Goal: Find specific page/section: Find specific page/section

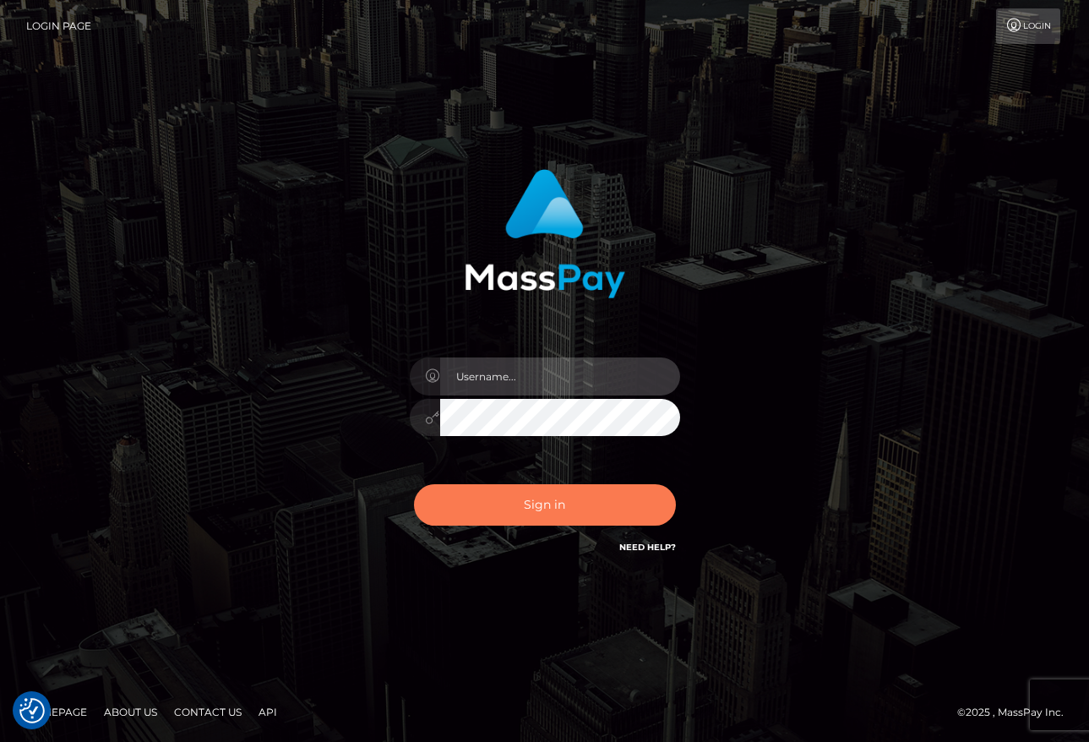
type input "maddie.whop"
click at [540, 513] on button "Sign in" at bounding box center [545, 504] width 262 height 41
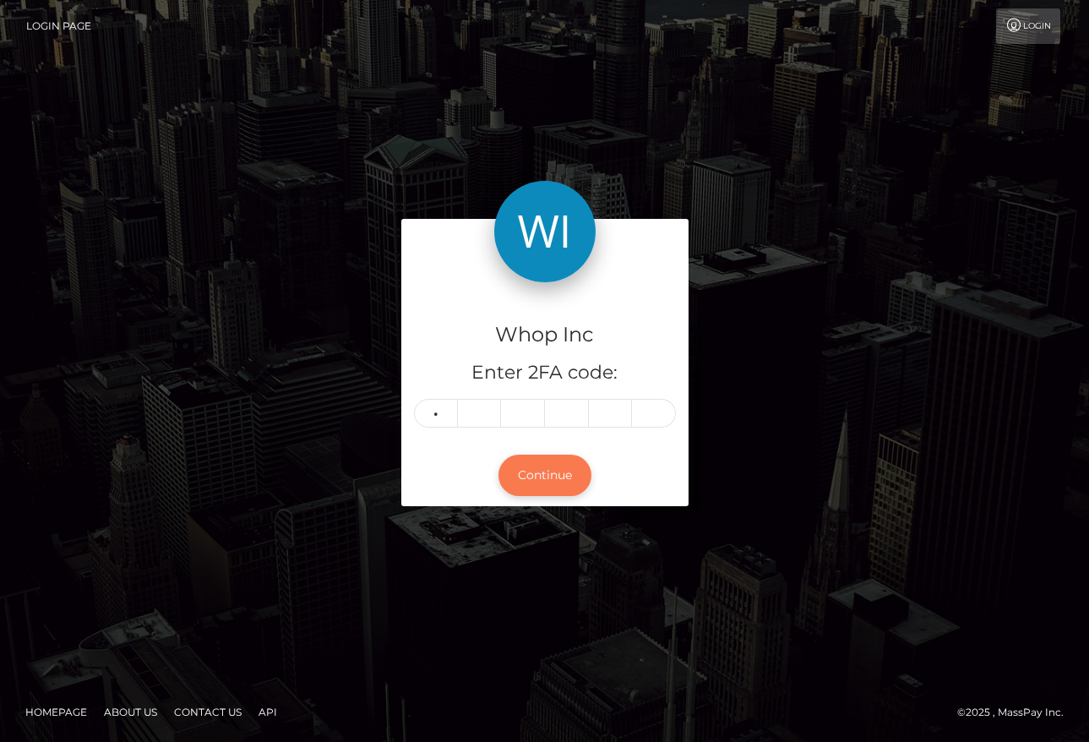
type input "6"
type input "9"
type input "2"
type input "8"
type input "6"
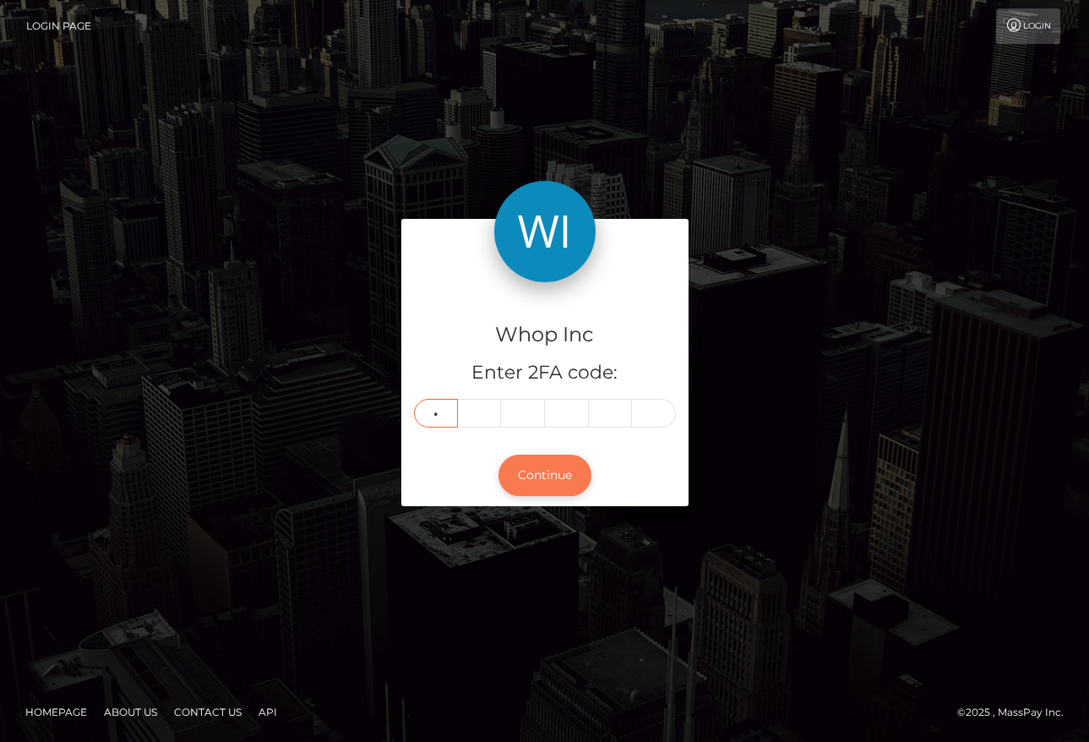
type input "6"
type input "8"
type input "2"
type input "4"
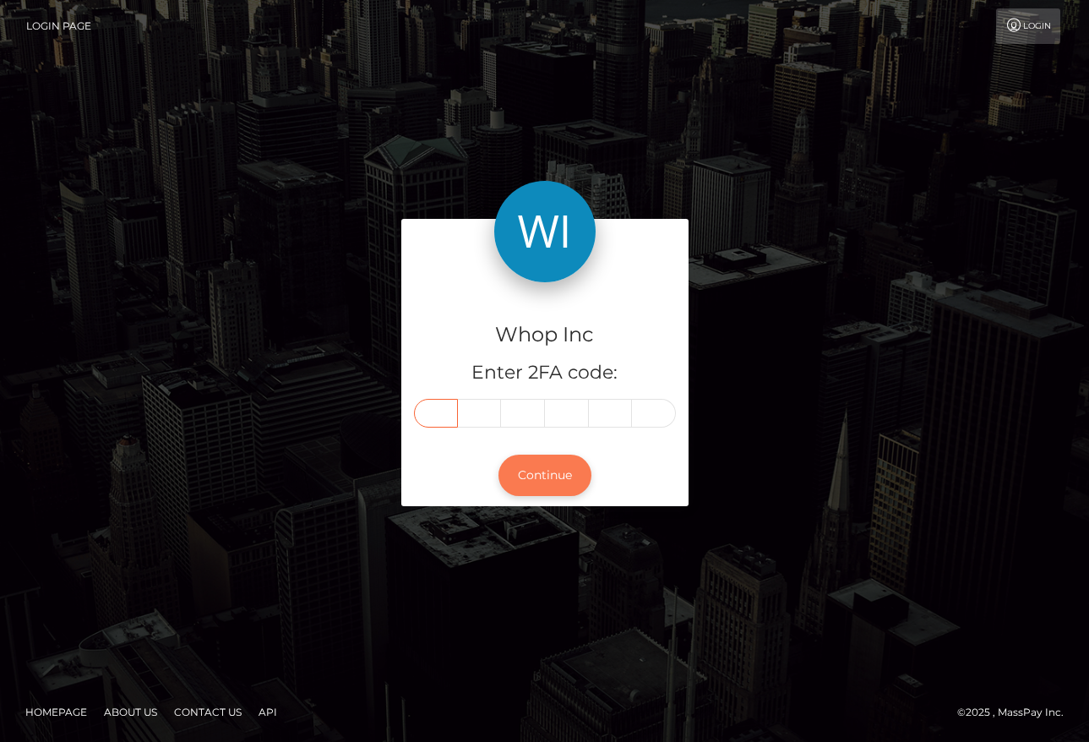
type input "6"
type input "8"
type input "2"
type input "0"
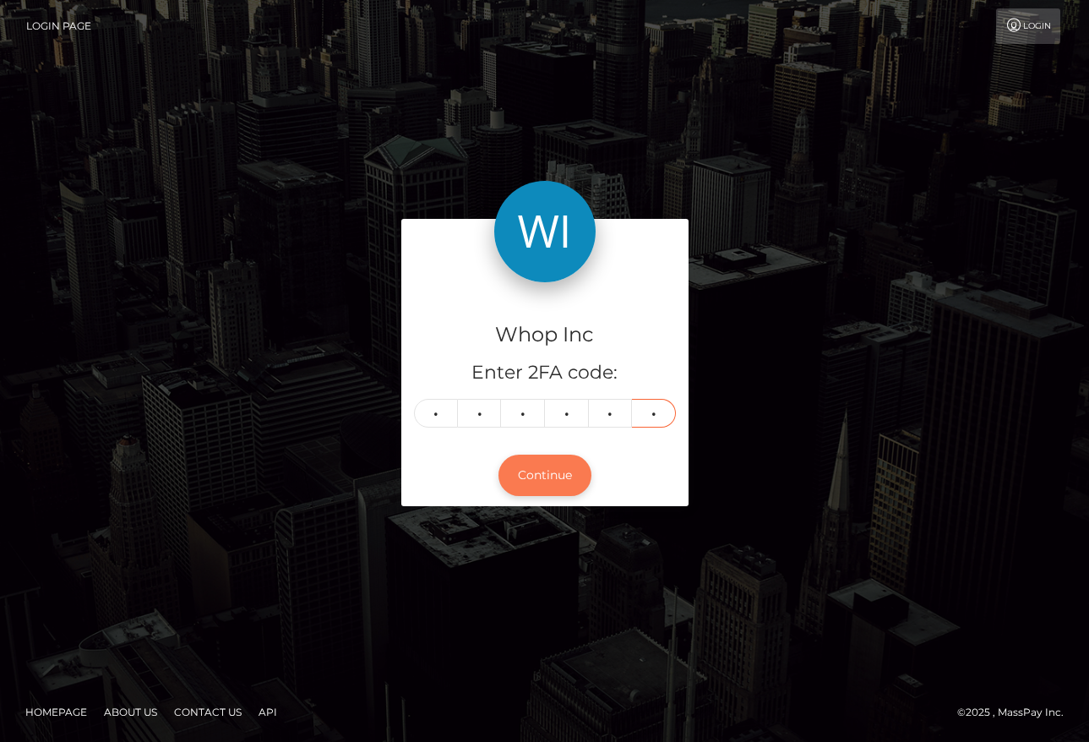
type input "4"
click at [532, 493] on button "Continue" at bounding box center [545, 475] width 93 height 41
click at [532, 473] on button "Continue" at bounding box center [545, 475] width 93 height 41
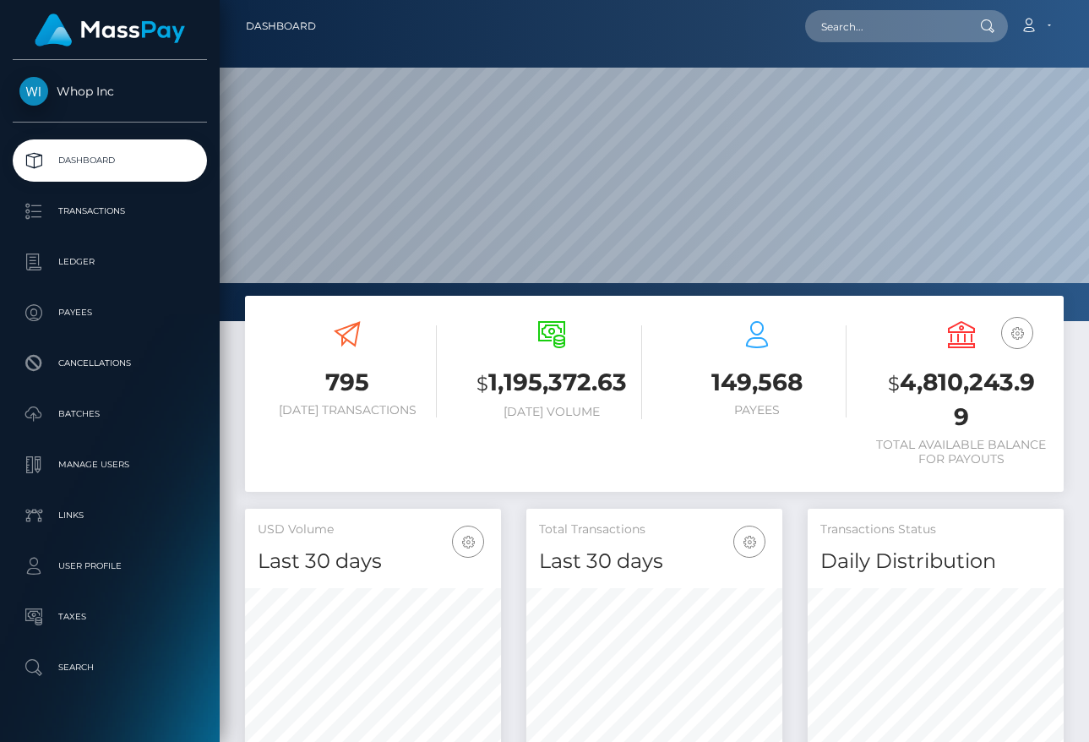
scroll to position [299, 256]
click at [871, 22] on input "text" at bounding box center [884, 26] width 159 height 32
paste input "[EMAIL_ADDRESS][DOMAIN_NAME]"
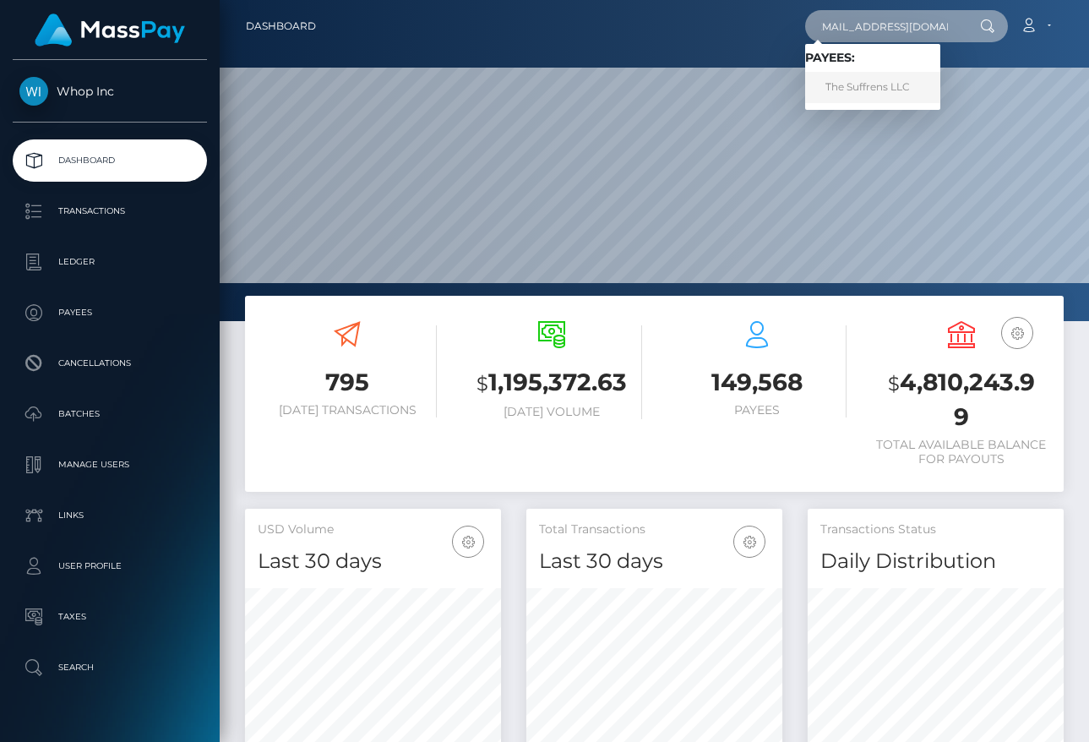
type input "[EMAIL_ADDRESS][DOMAIN_NAME]"
click at [894, 83] on link "The Suffrens LLC" at bounding box center [872, 87] width 135 height 31
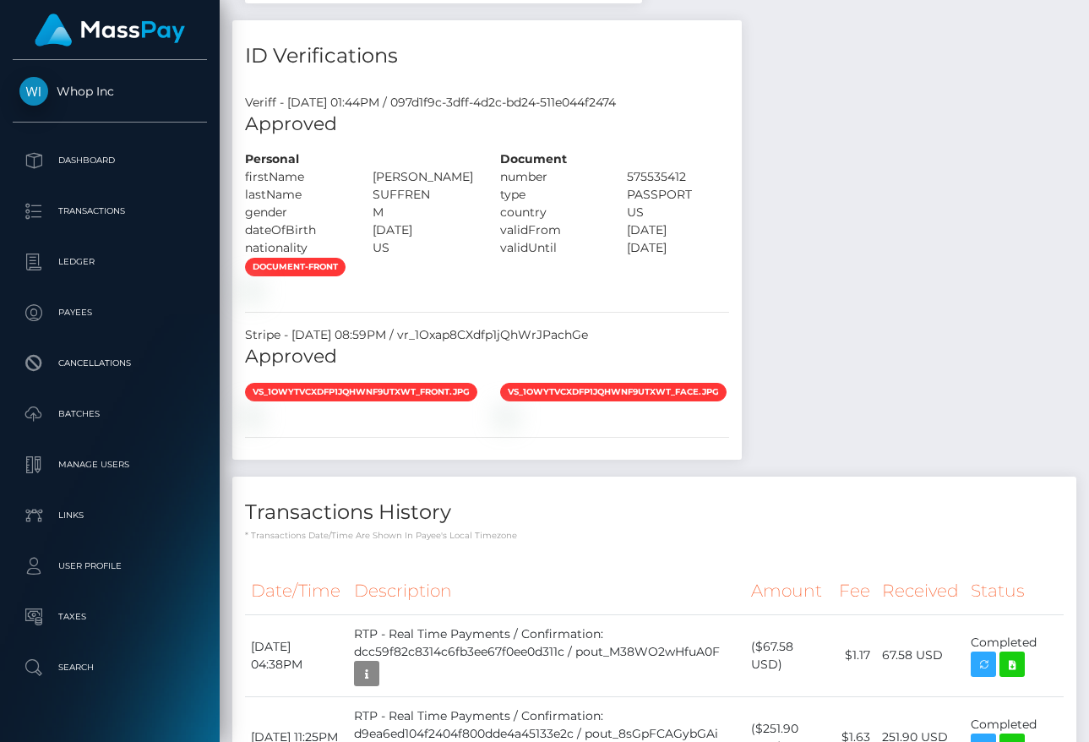
scroll to position [883, 0]
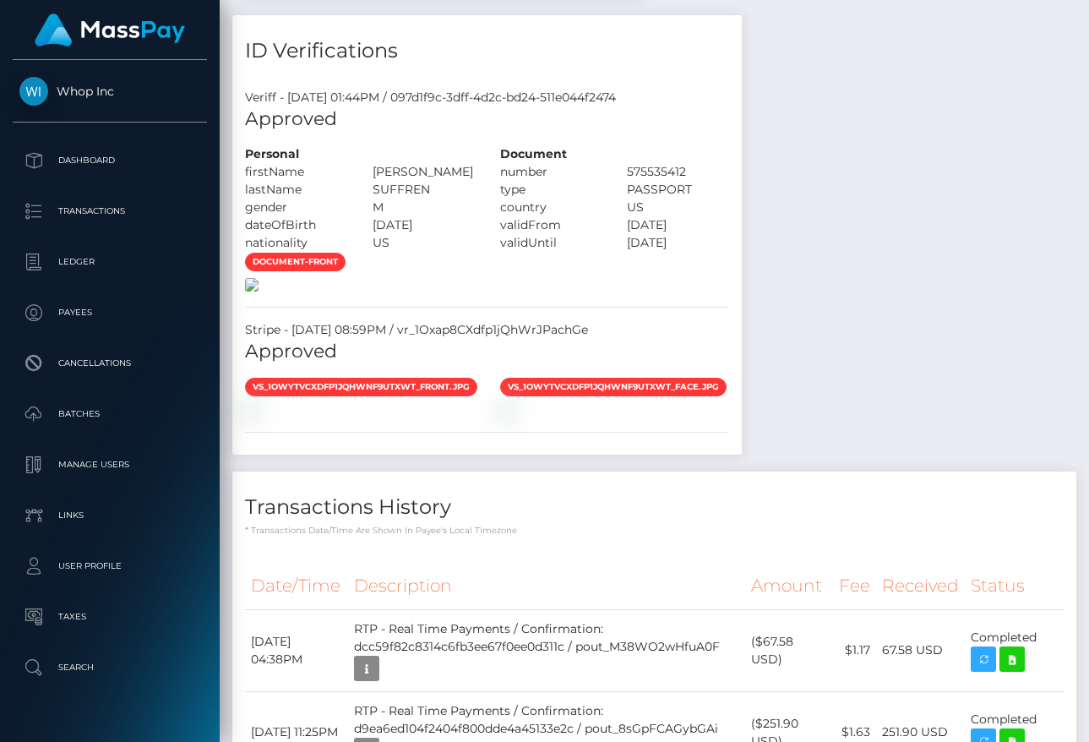
click at [259, 292] on img at bounding box center [252, 285] width 14 height 14
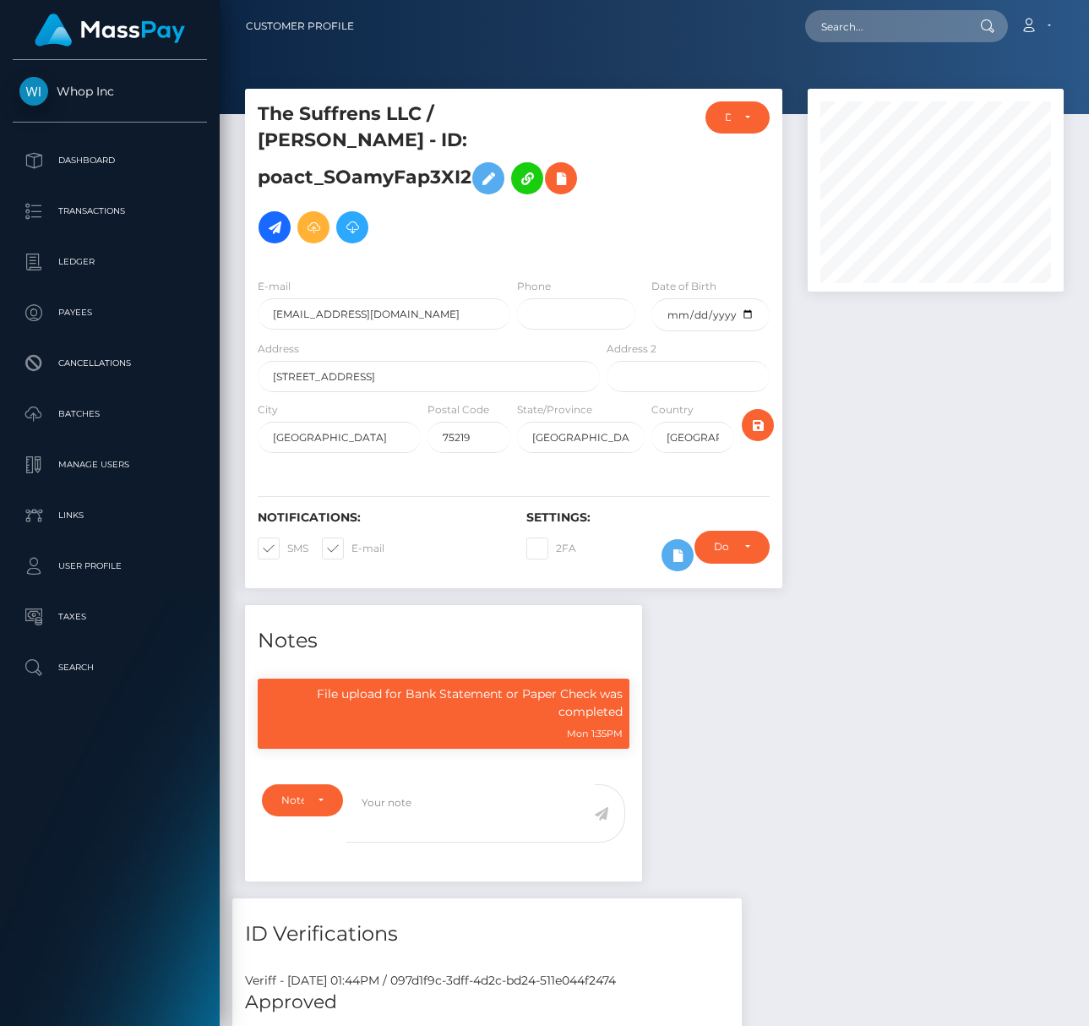
scroll to position [844882, 844828]
